Goal: Navigation & Orientation: Understand site structure

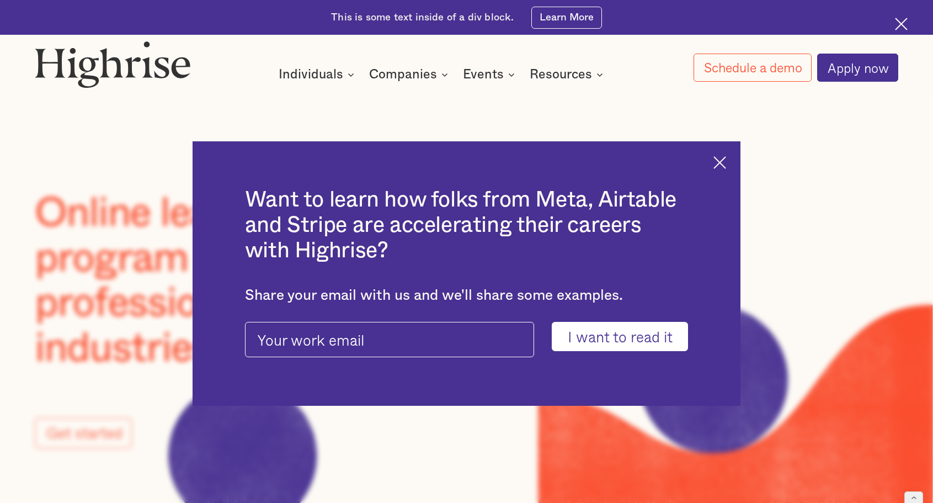
click at [721, 156] on img at bounding box center [719, 162] width 13 height 13
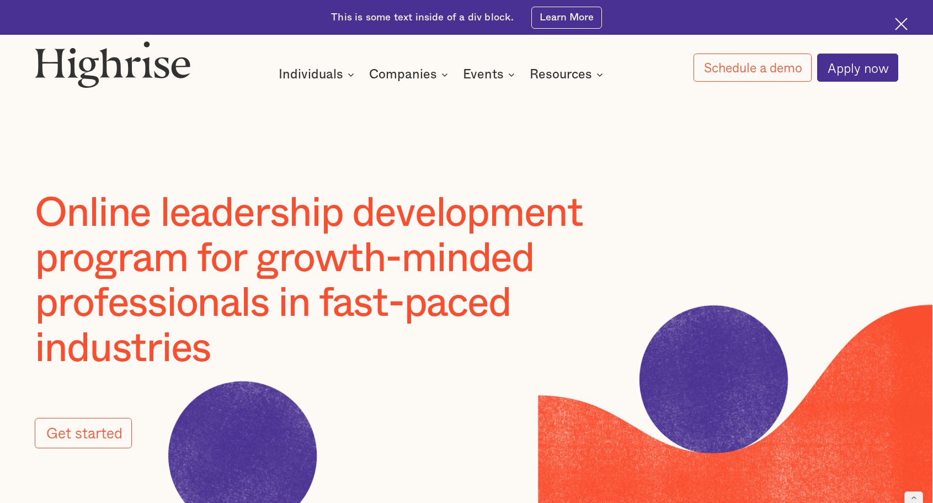
click at [435, 18] on div "This is some text inside of a div block." at bounding box center [422, 17] width 183 height 14
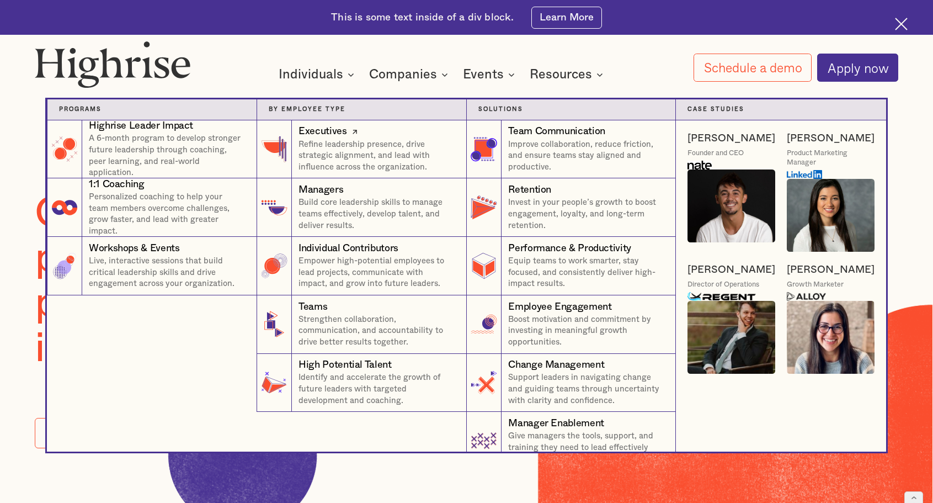
click at [350, 158] on p "Refine leadership presence, drive strategic alignment, and lead with influence …" at bounding box center [376, 156] width 156 height 34
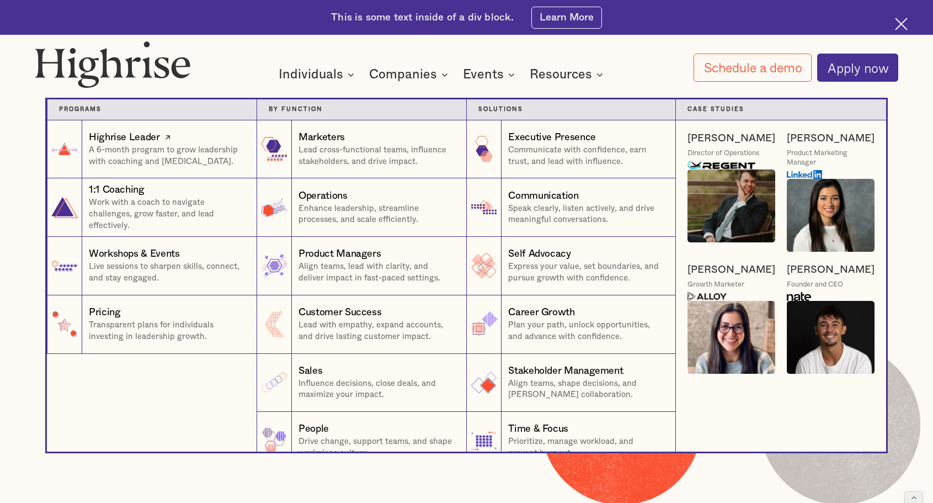
click at [202, 172] on link "Highrise Leader A 6-month program to grow leadership with coaching and peer sup…" at bounding box center [152, 149] width 210 height 58
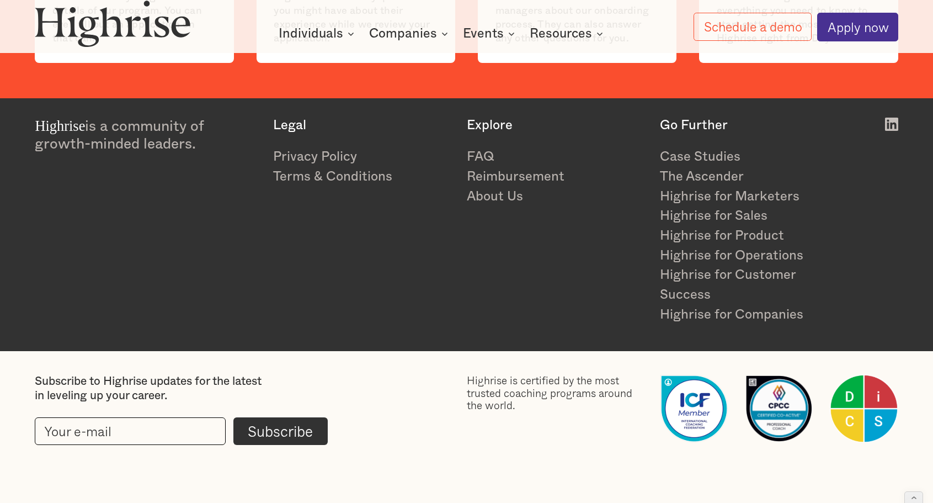
scroll to position [3377, 0]
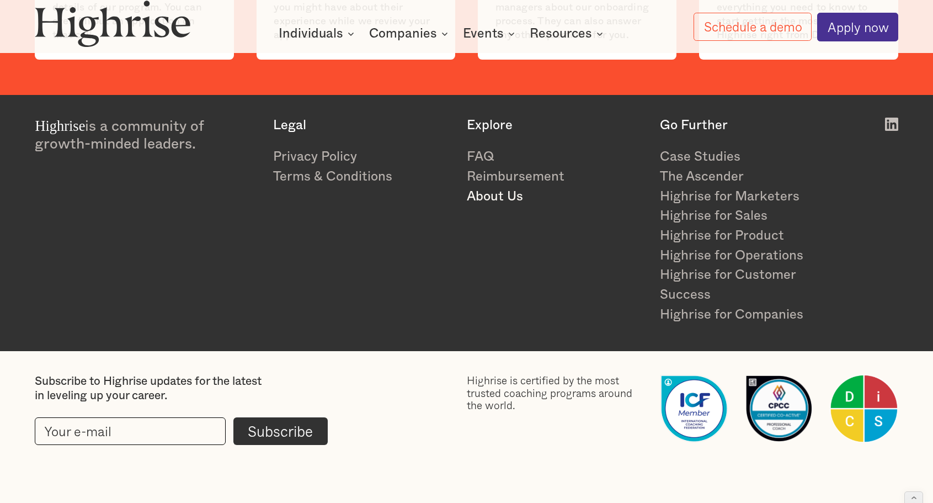
click at [511, 190] on link "About Us" at bounding box center [556, 197] width 179 height 20
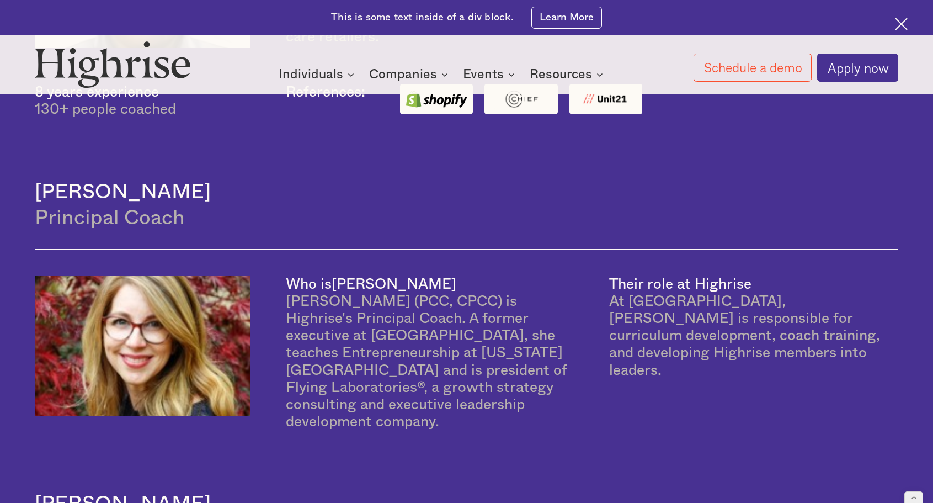
scroll to position [1107, 0]
